Goal: Information Seeking & Learning: Learn about a topic

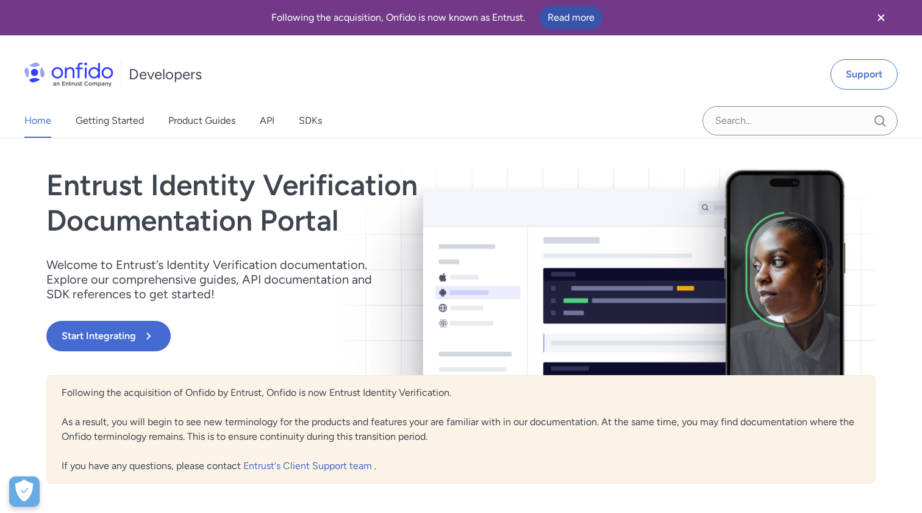
click at [555, 18] on link "Read more" at bounding box center [571, 17] width 63 height 23
click at [562, 19] on link "Read more" at bounding box center [571, 17] width 63 height 23
click at [277, 132] on div "Home Getting Started Product Guides API SDKs" at bounding box center [185, 121] width 371 height 34
click at [266, 125] on link "API" at bounding box center [267, 121] width 15 height 34
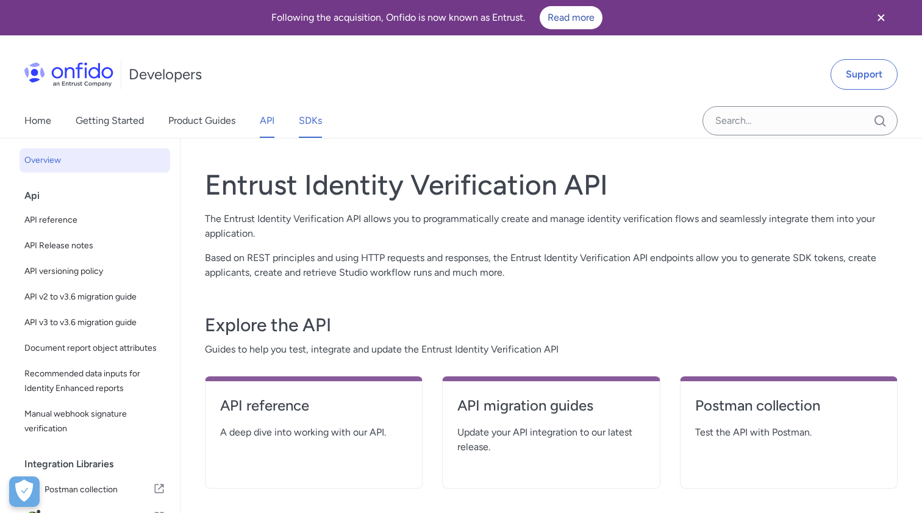
click at [307, 123] on link "SDKs" at bounding box center [310, 121] width 23 height 34
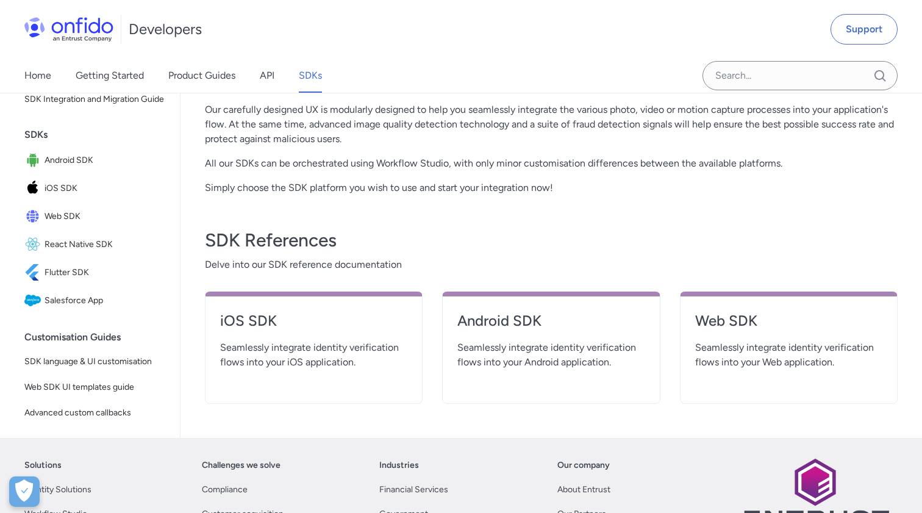
scroll to position [355, 0]
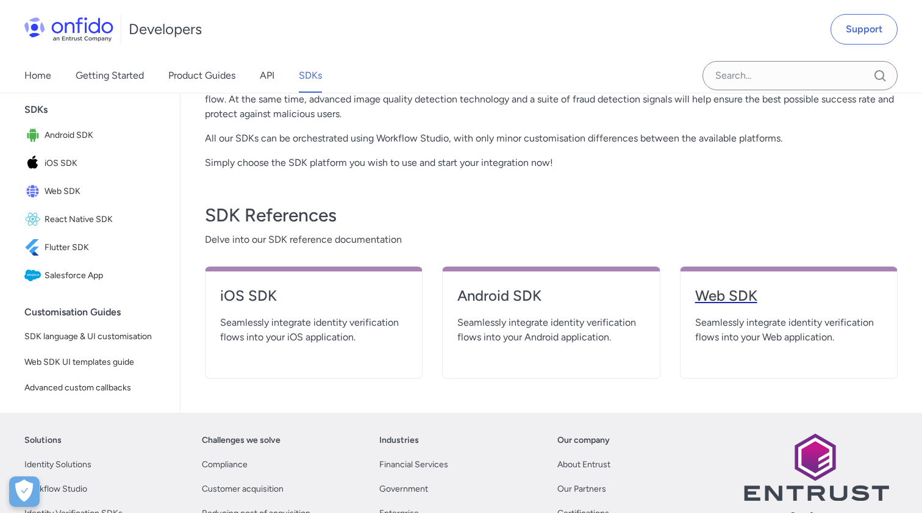
click at [786, 300] on h4 "Web SDK" at bounding box center [788, 296] width 187 height 20
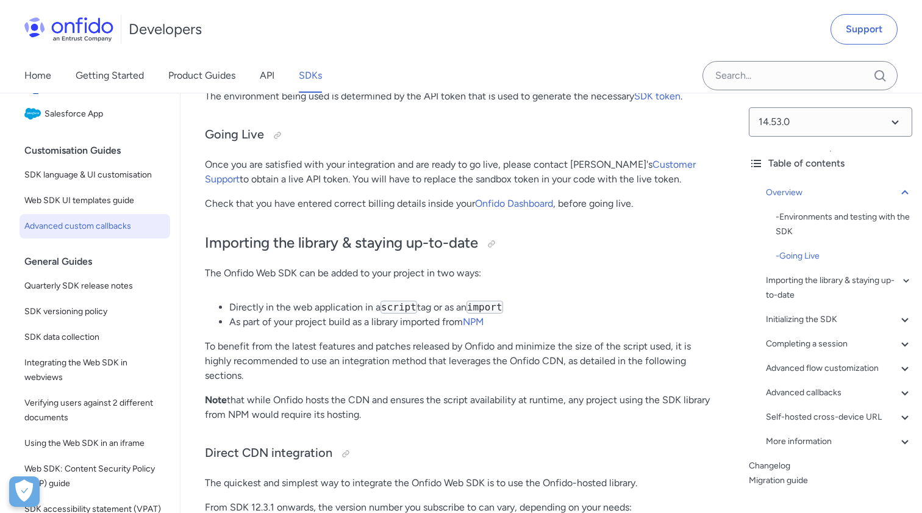
scroll to position [263, 0]
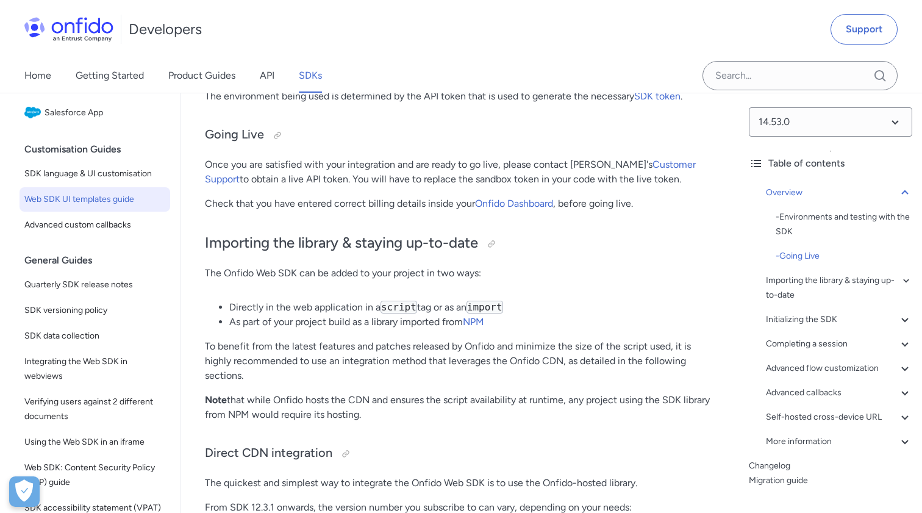
click at [81, 201] on span "Web SDK UI templates guide" at bounding box center [94, 199] width 141 height 15
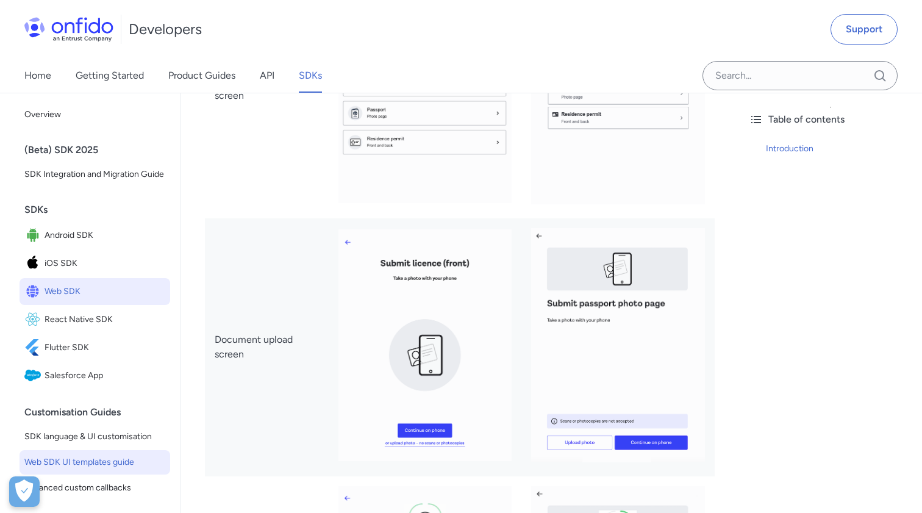
scroll to position [181, 0]
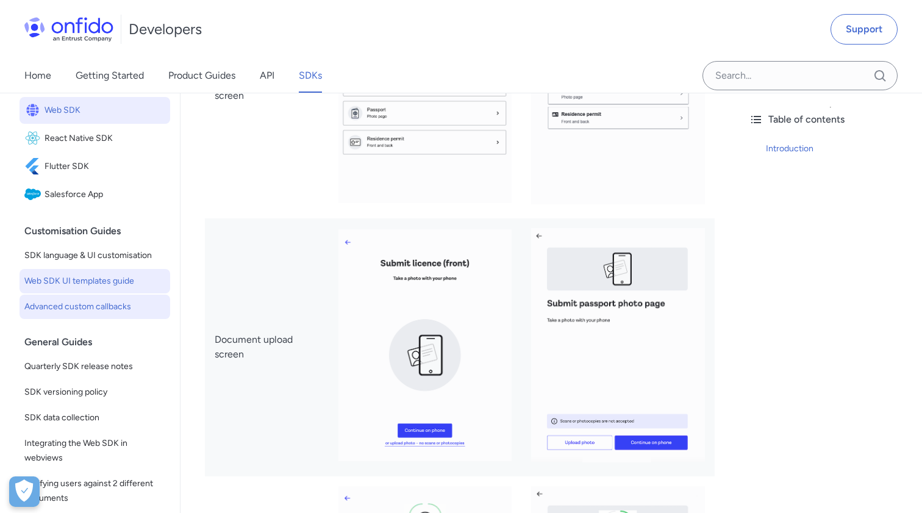
click at [118, 304] on span "Advanced custom callbacks" at bounding box center [94, 307] width 141 height 15
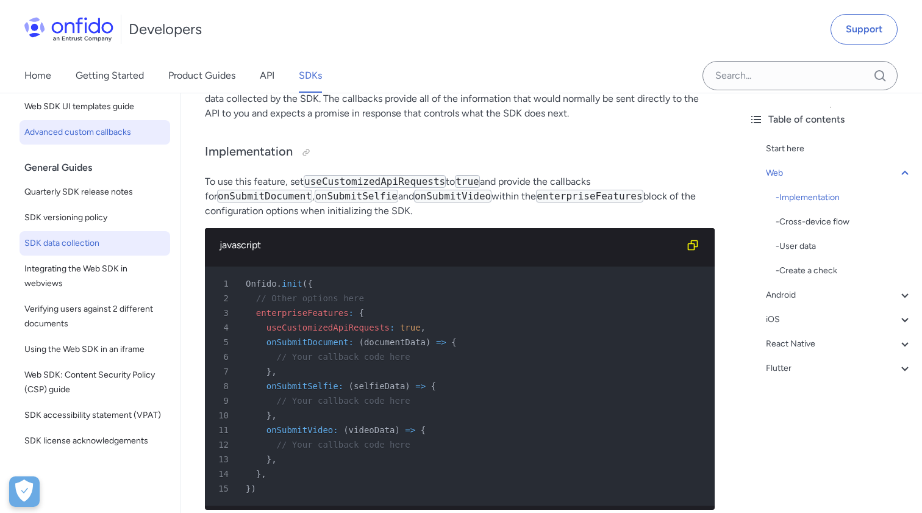
scroll to position [356, 0]
click at [101, 355] on span "Using the Web SDK in an iframe" at bounding box center [94, 349] width 141 height 15
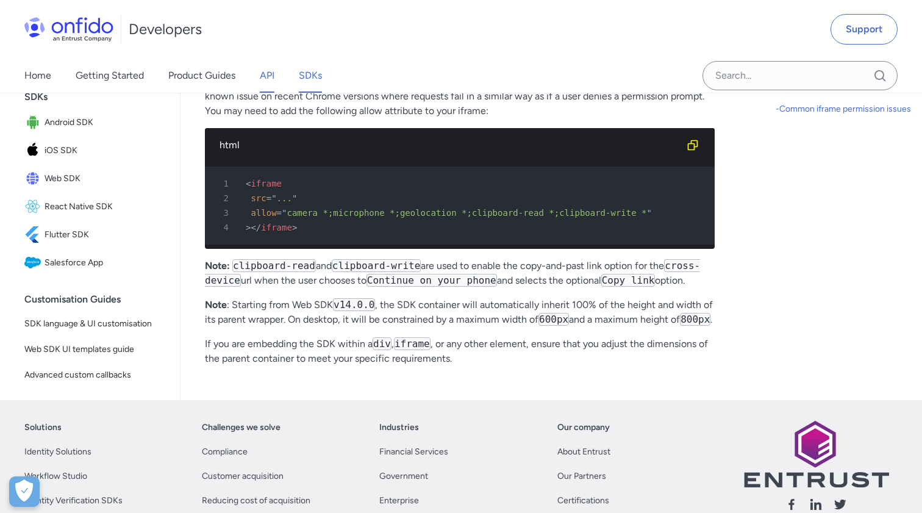
scroll to position [577, 0]
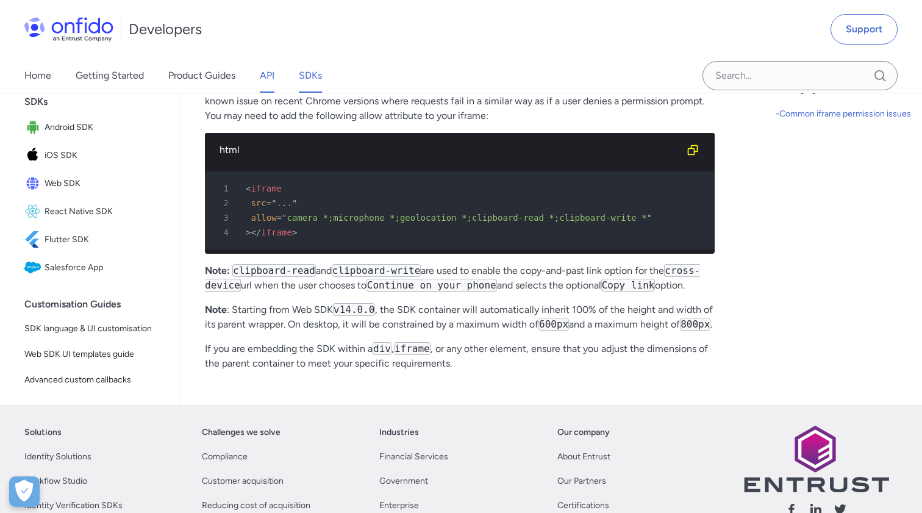
click at [275, 82] on link "API" at bounding box center [267, 76] width 15 height 34
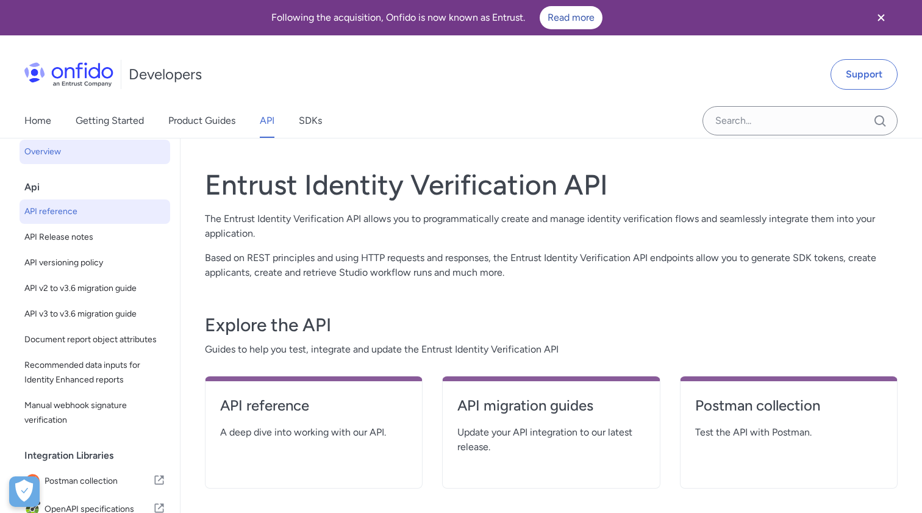
scroll to position [12, 0]
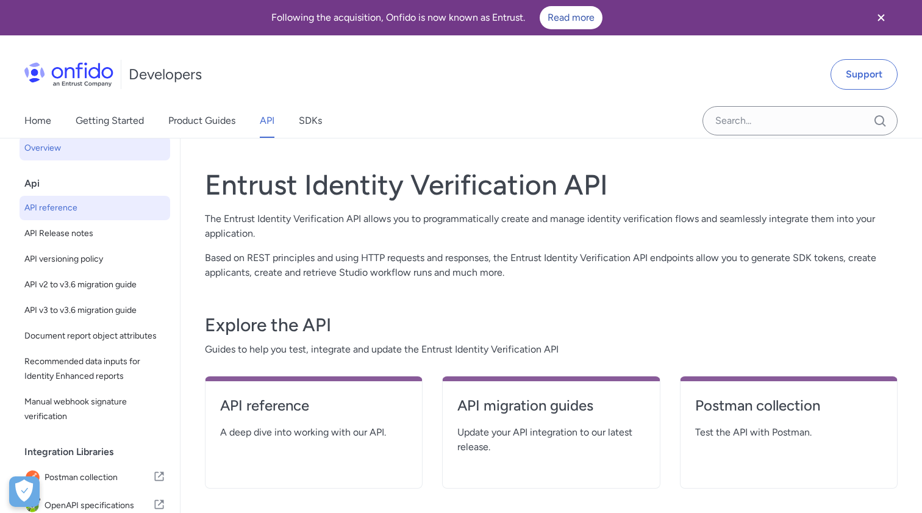
click at [88, 218] on link "API reference" at bounding box center [95, 208] width 151 height 24
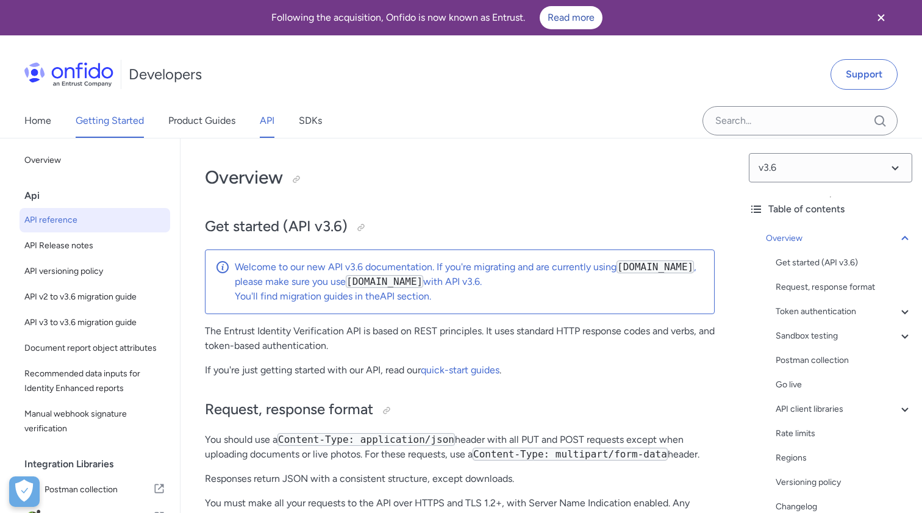
scroll to position [-1, 0]
click at [133, 118] on link "Getting Started" at bounding box center [110, 121] width 68 height 34
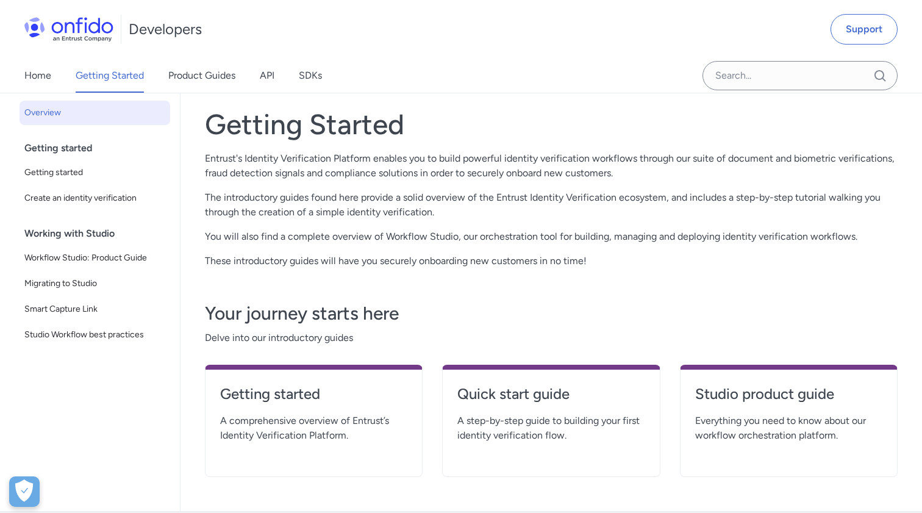
scroll to position [63, 0]
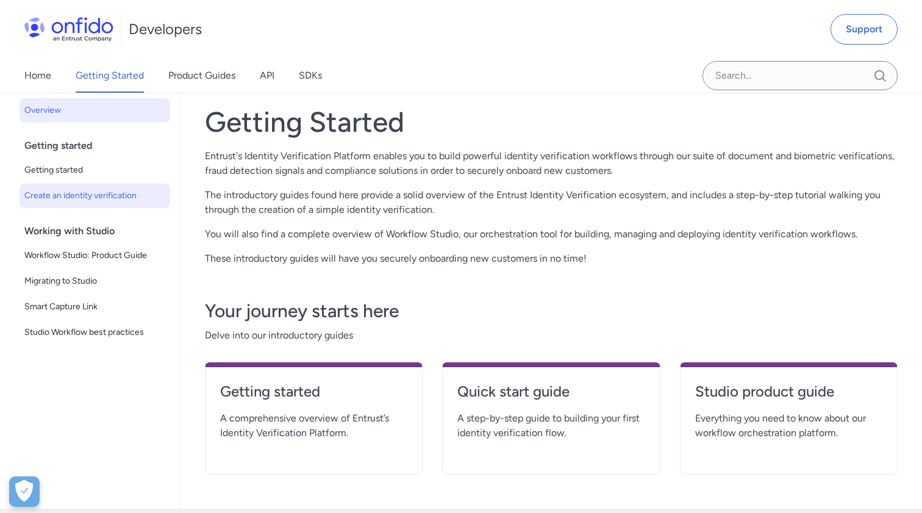
click at [85, 193] on span "Create an identity verification" at bounding box center [94, 196] width 141 height 15
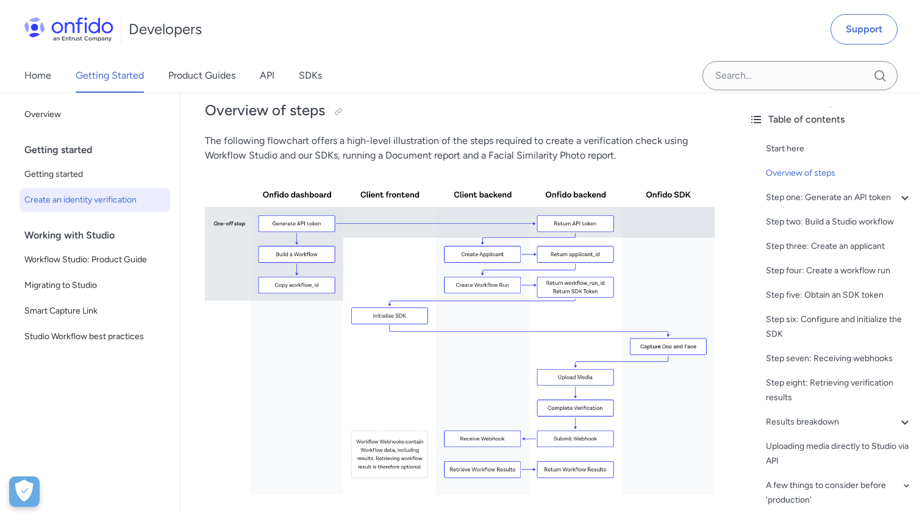
scroll to position [271, 0]
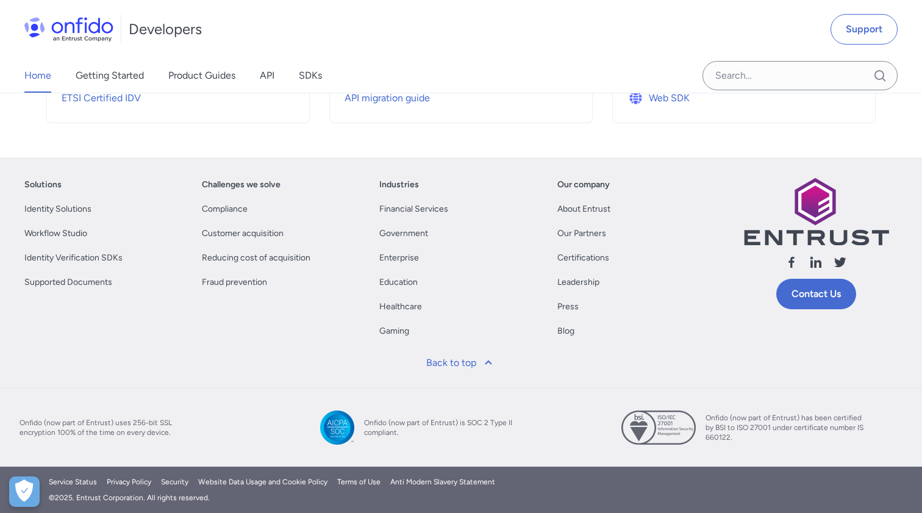
scroll to position [628, 0]
